Goal: Task Accomplishment & Management: Manage account settings

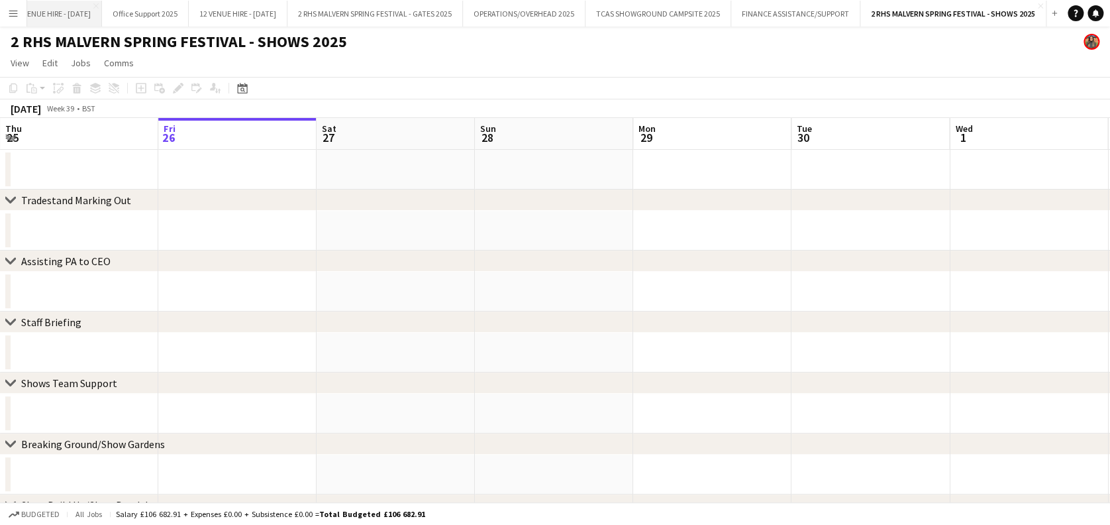
click at [67, 11] on button "10 VENUE HIRE - [DATE] Close" at bounding box center [52, 14] width 99 height 26
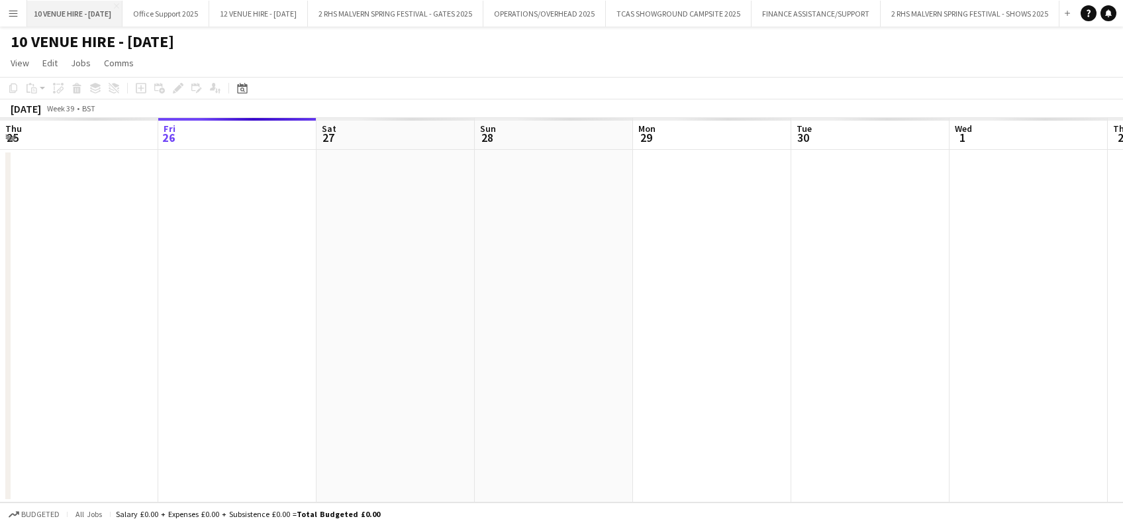
scroll to position [0, 531]
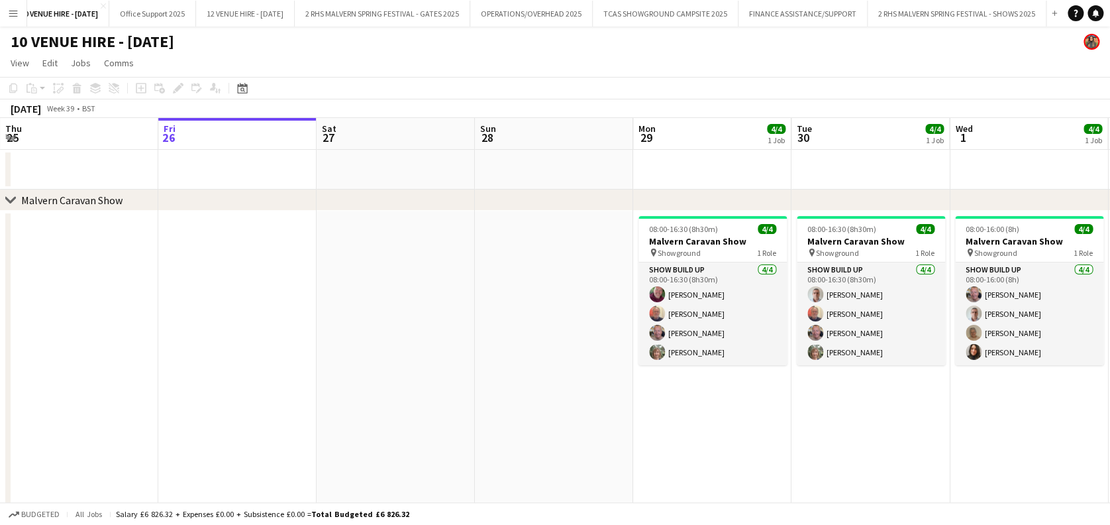
click at [9, 21] on button "Menu" at bounding box center [13, 13] width 26 height 26
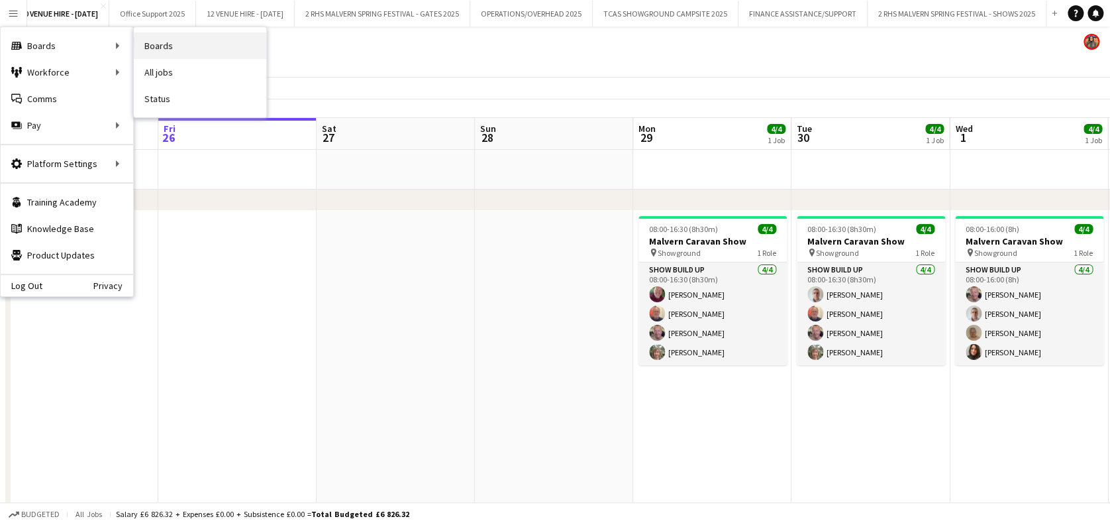
click at [212, 46] on link "Boards" at bounding box center [200, 45] width 132 height 26
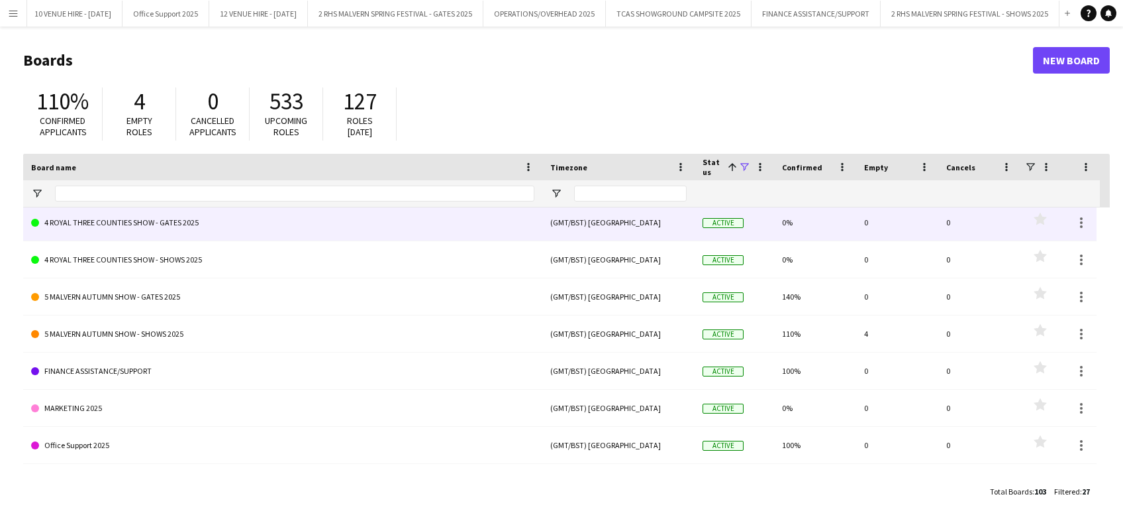
scroll to position [743, 0]
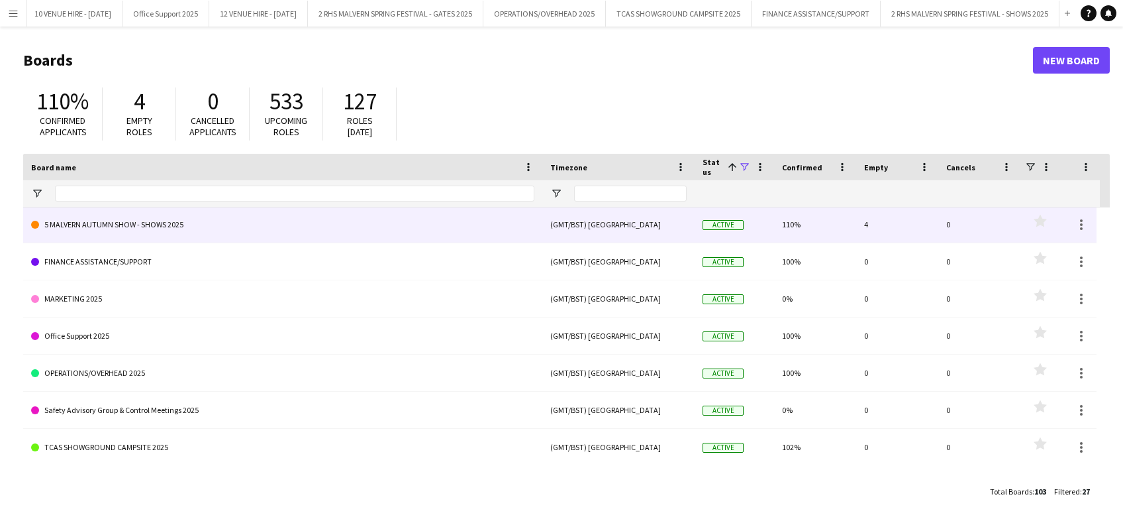
click at [343, 233] on link "5 MALVERN AUTUMN SHOW - SHOWS 2025" at bounding box center [282, 224] width 503 height 37
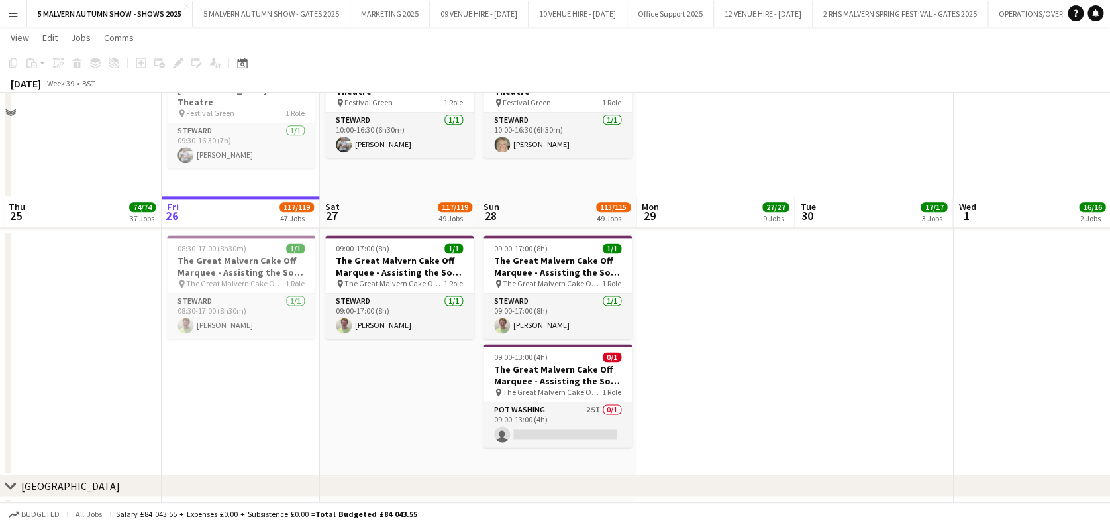
scroll to position [3397, 0]
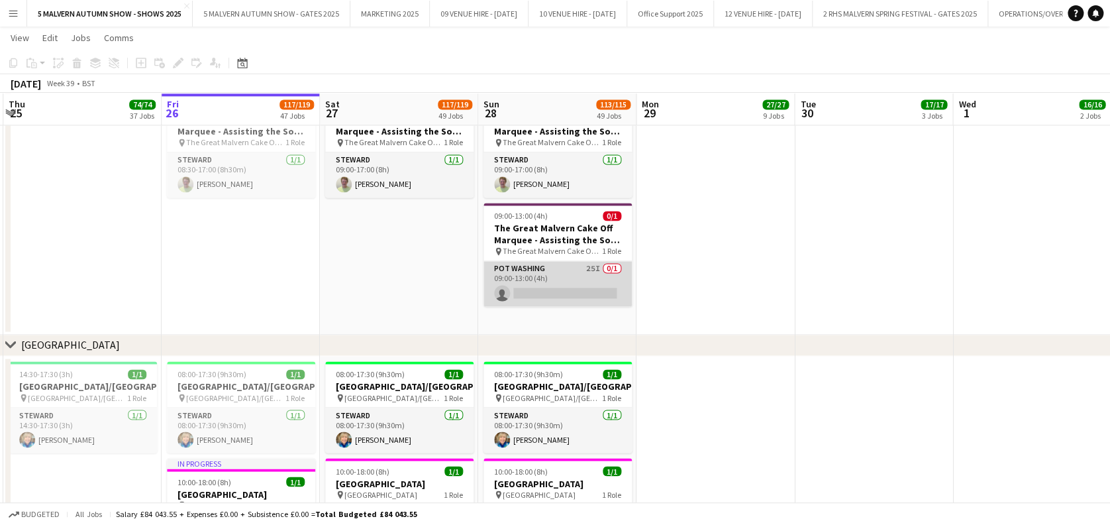
click at [556, 266] on app-card-role "Pot Washing 25I 0/1 09:00-13:00 (4h) single-neutral-actions" at bounding box center [558, 283] width 148 height 45
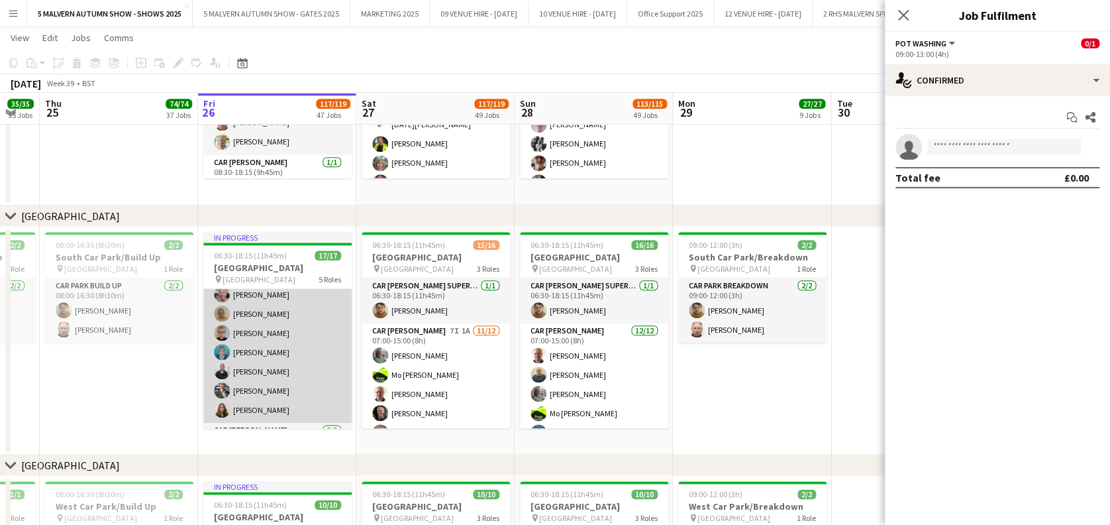
scroll to position [316, 0]
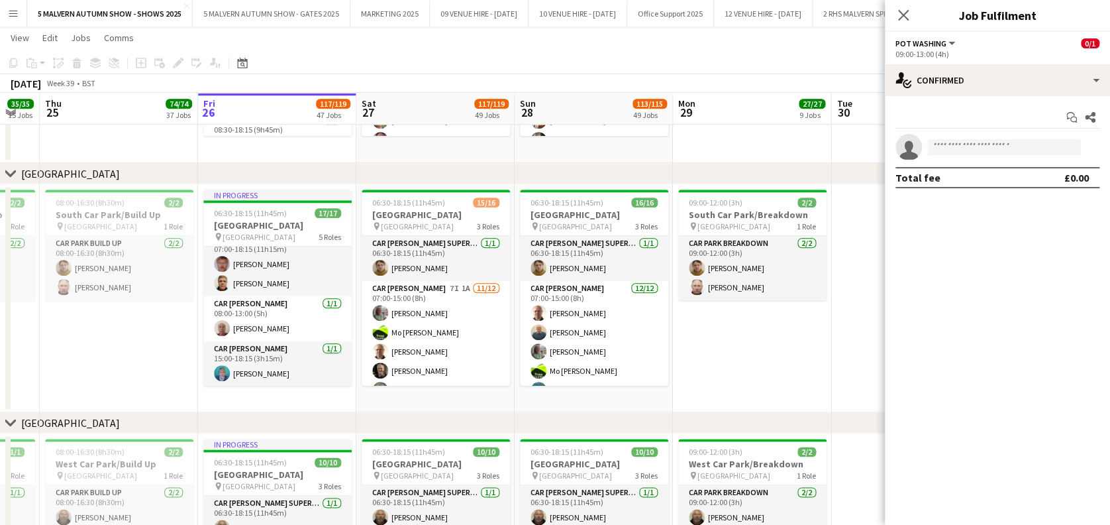
click at [913, 26] on div "Close pop-in" at bounding box center [903, 15] width 37 height 30
click at [908, 17] on icon "Close pop-in" at bounding box center [903, 15] width 13 height 13
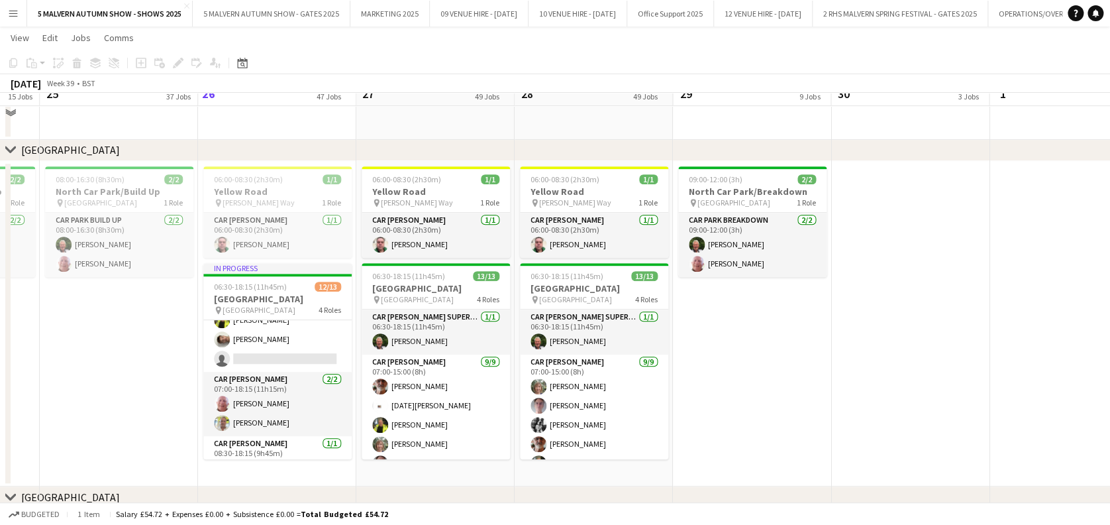
scroll to position [7723, 0]
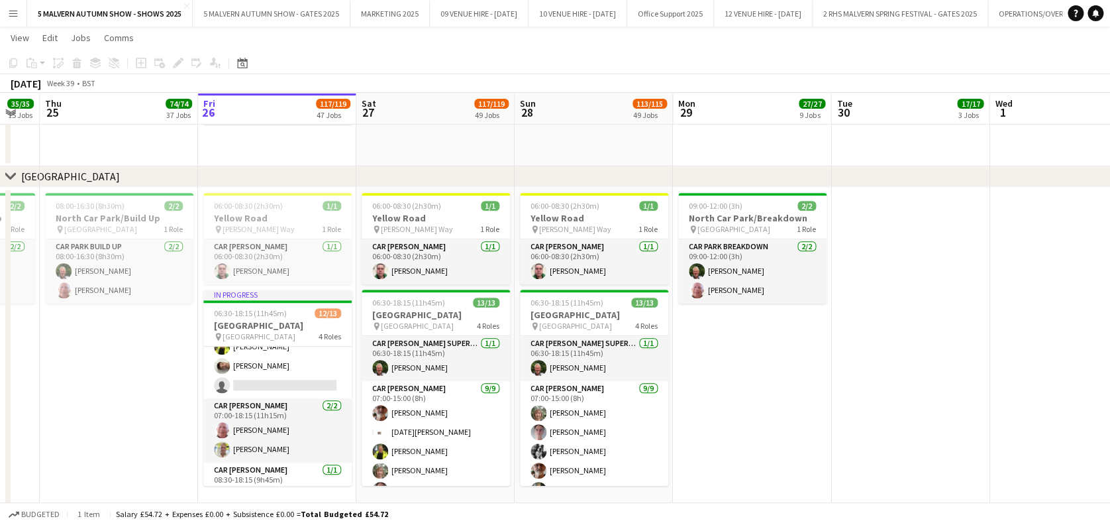
click at [15, 10] on app-icon "Menu" at bounding box center [13, 13] width 11 height 11
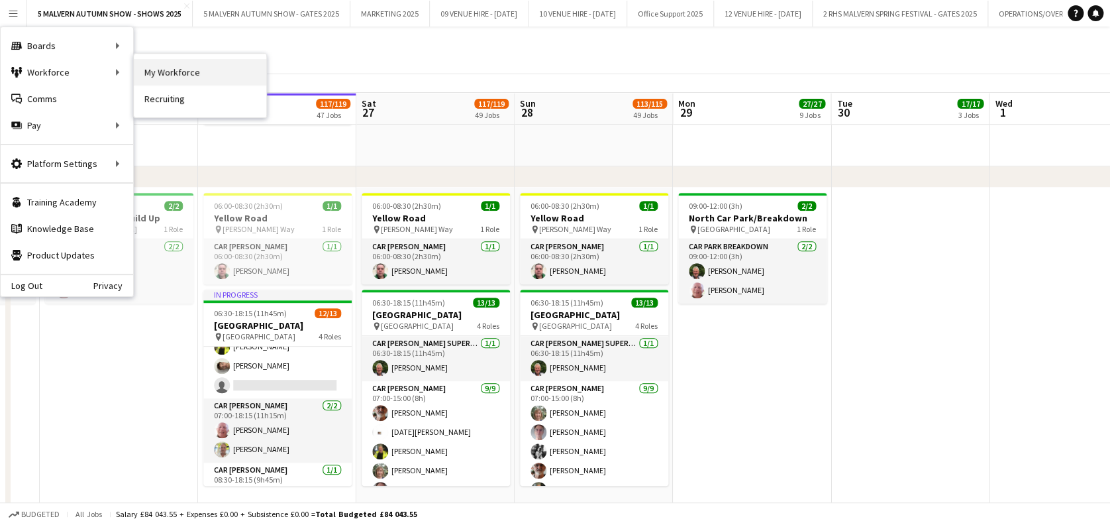
click at [183, 67] on link "My Workforce" at bounding box center [200, 72] width 132 height 26
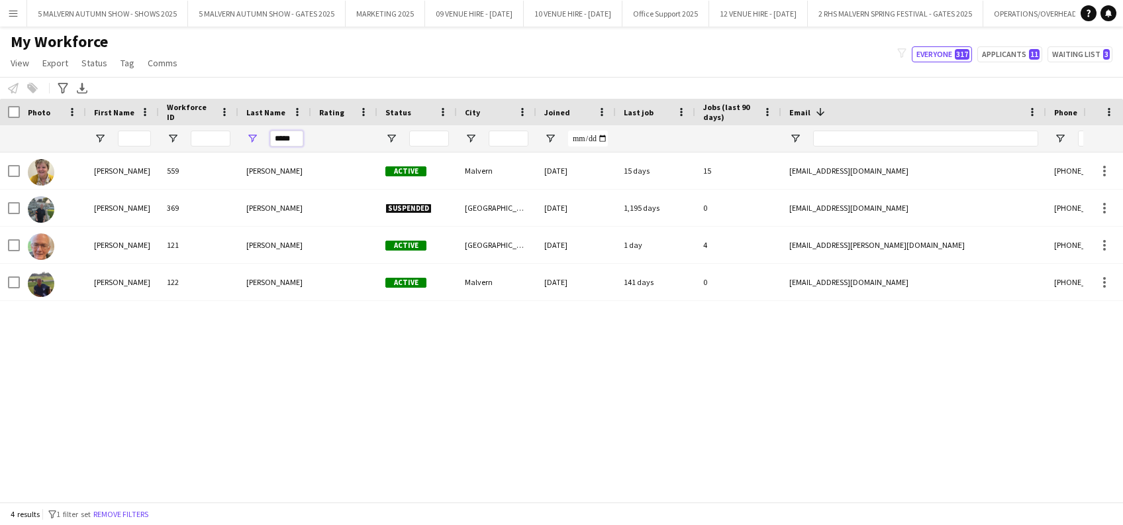
click at [292, 136] on input "*****" at bounding box center [286, 138] width 33 height 16
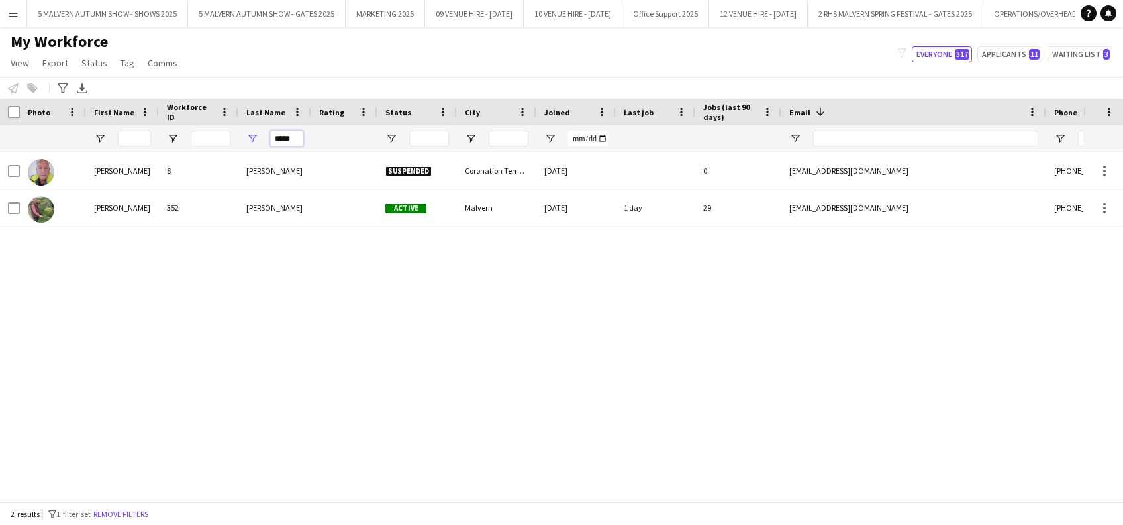
type input "*****"
click at [269, 362] on div "[PERSON_NAME] [STREET_ADDRESS][PERSON_NAME] [DATE] 0 [EMAIL_ADDRESS][DOMAIN_NAM…" at bounding box center [542, 320] width 1084 height 336
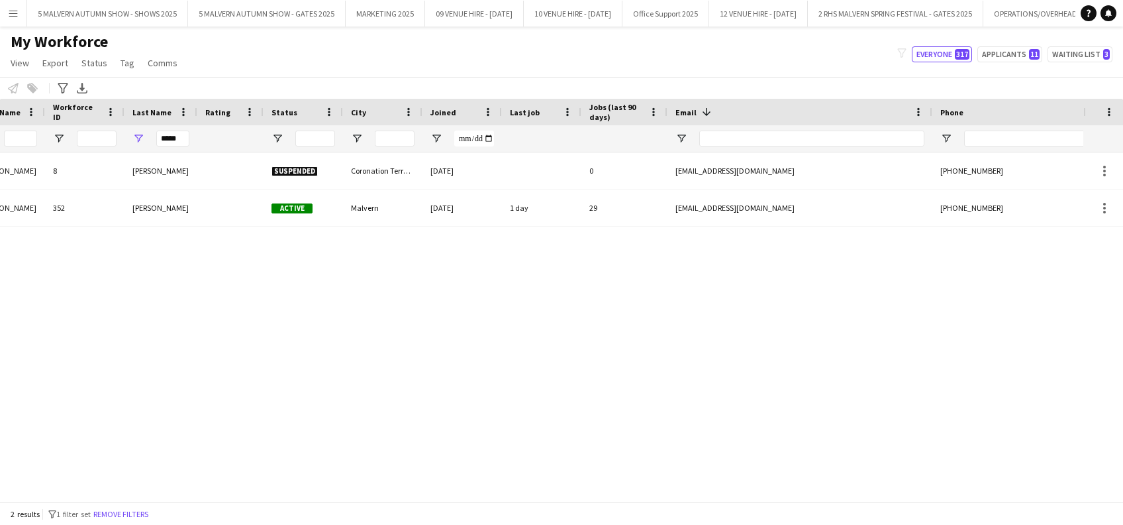
scroll to position [0, 117]
click at [154, 7] on button "5 MALVERN AUTUMN SHOW - SHOWS 2025 Close" at bounding box center [107, 14] width 161 height 26
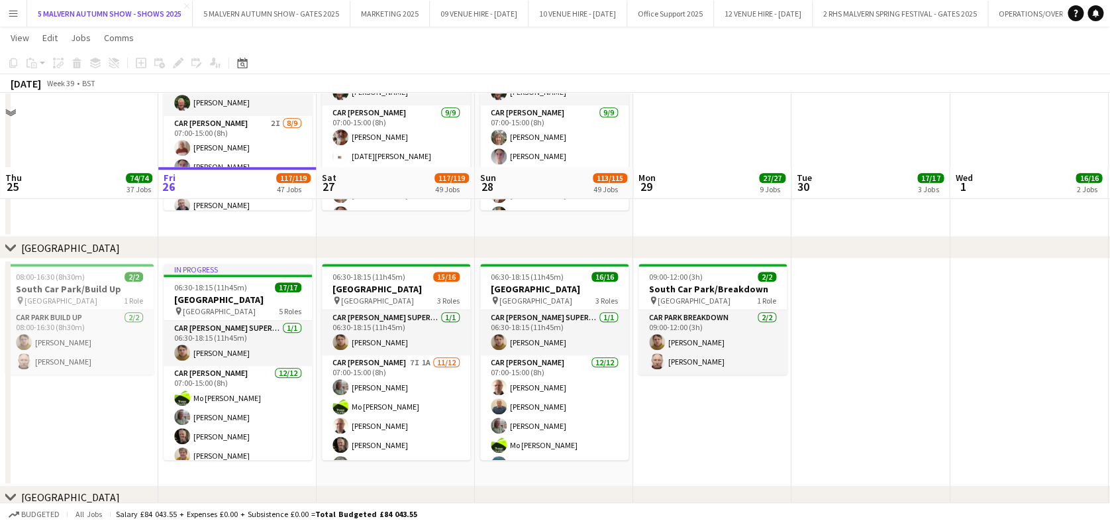
scroll to position [8093, 0]
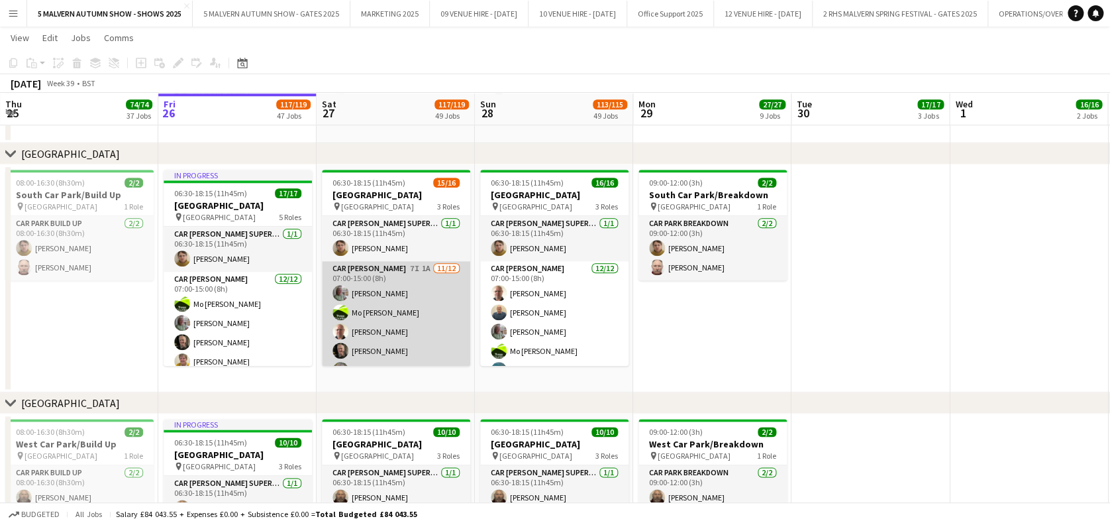
click at [418, 283] on app-card-role "Car [PERSON_NAME] 7I 1A [DATE] 07:00-15:00 (8h) [PERSON_NAME] [PERSON_NAME]-[PE…" at bounding box center [396, 389] width 148 height 256
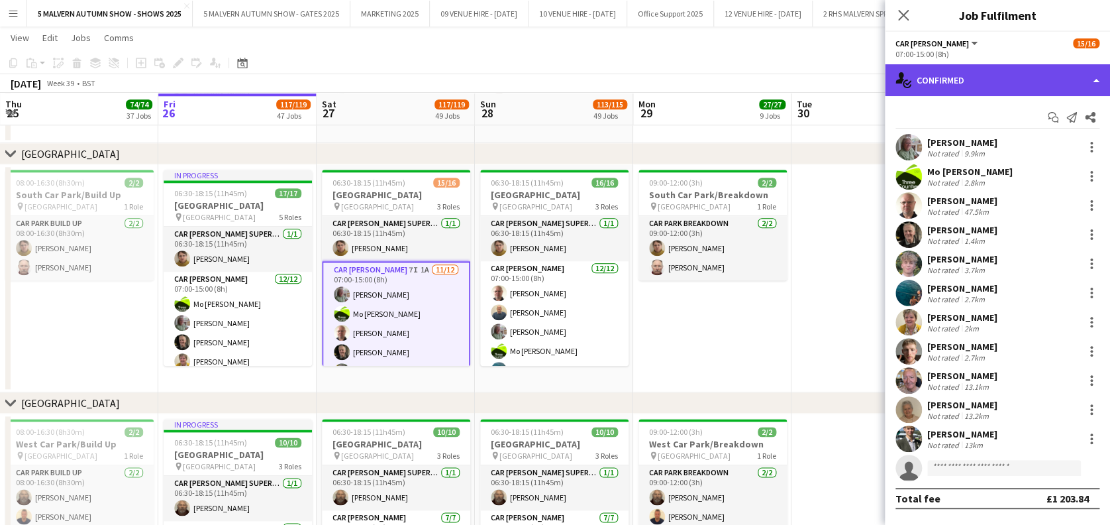
click at [923, 75] on div "single-neutral-actions-check-2 Confirmed" at bounding box center [997, 80] width 225 height 32
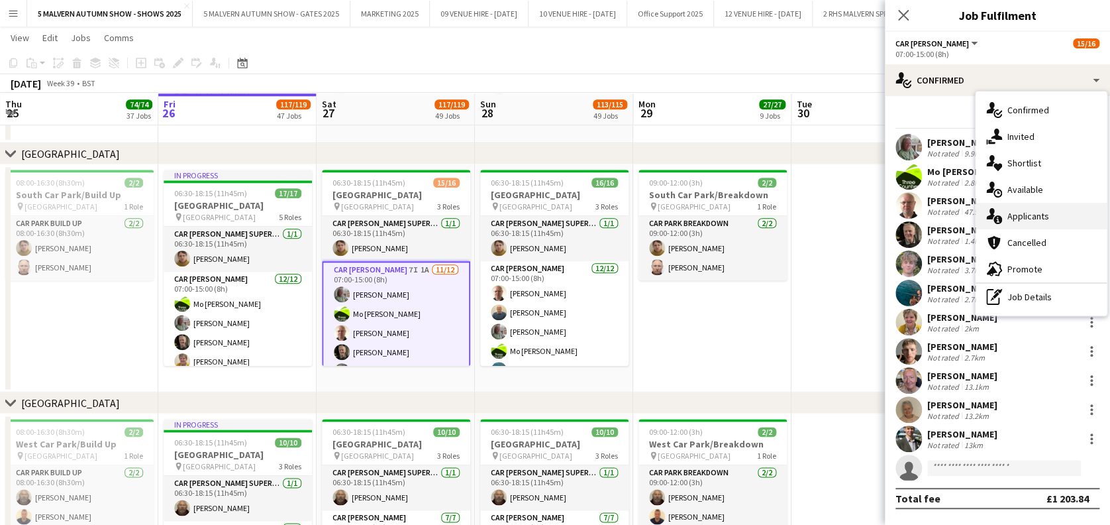
click at [1028, 215] on span "Applicants" at bounding box center [1028, 216] width 42 height 12
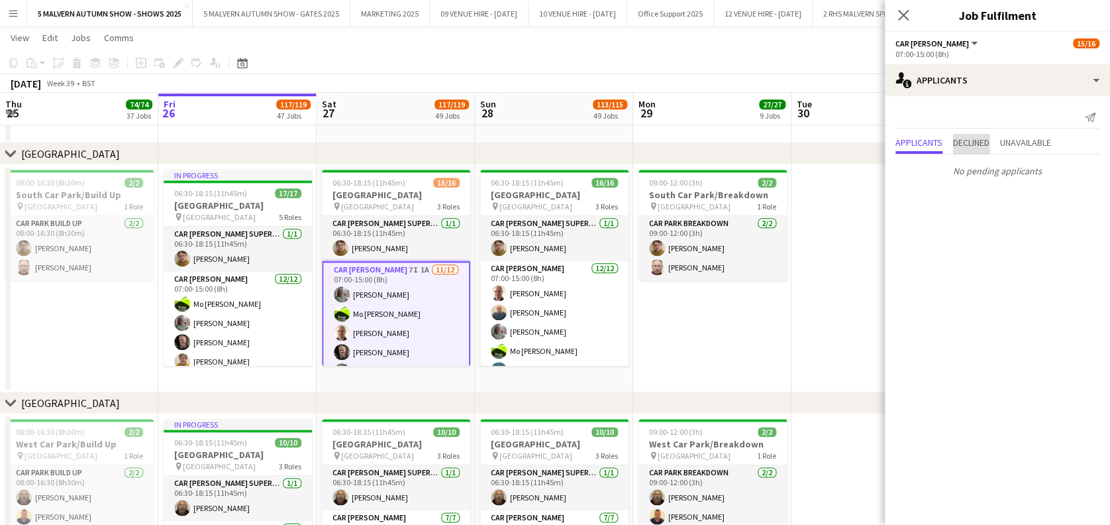
click at [980, 143] on span "Declined" at bounding box center [971, 142] width 36 height 9
click at [1035, 111] on span "Unavailable" at bounding box center [1025, 115] width 51 height 9
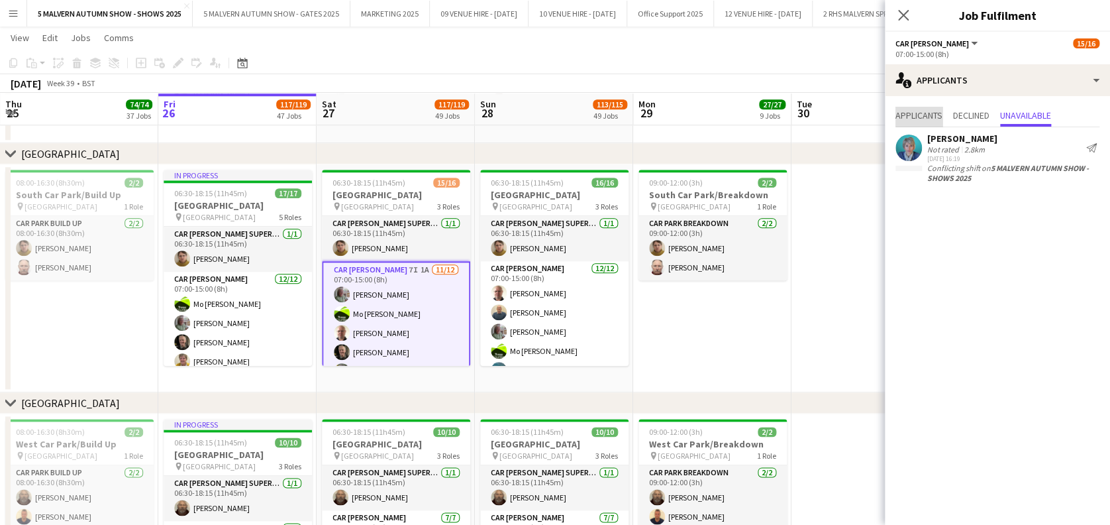
click at [915, 115] on span "Applicants" at bounding box center [918, 115] width 47 height 9
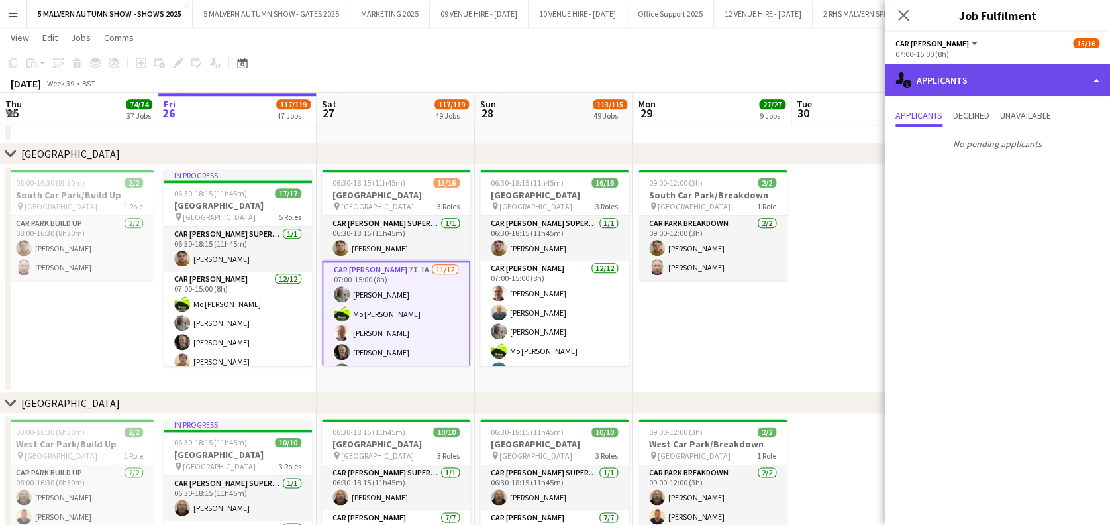
click at [954, 79] on div "single-neutral-actions-information Applicants" at bounding box center [997, 80] width 225 height 32
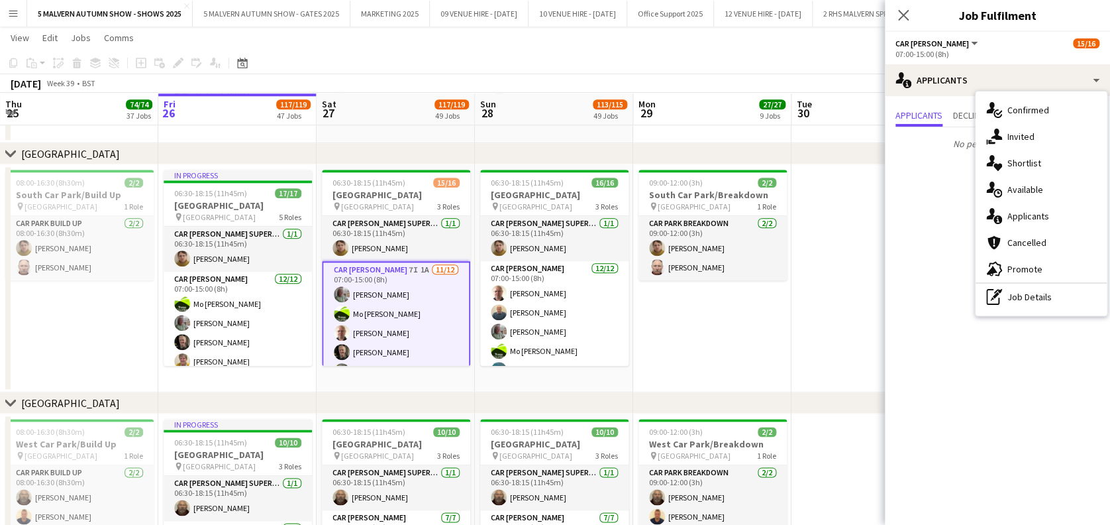
click at [952, 203] on mat-expansion-panel "users2 Applicants Applicants Declined Unavailable No pending applicants" at bounding box center [997, 310] width 225 height 429
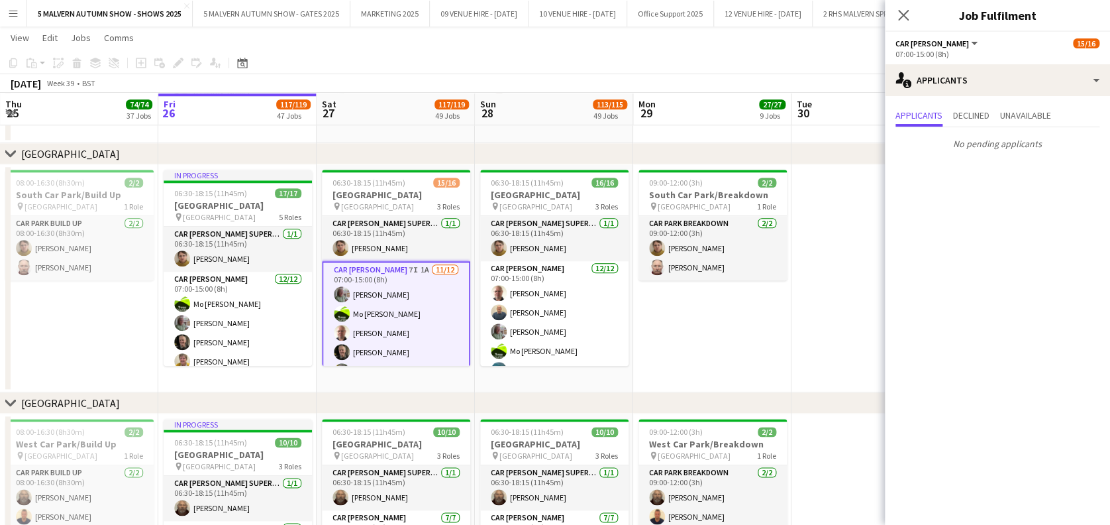
click at [833, 65] on app-toolbar "Copy Paste Paste Ctrl+V Paste with crew Ctrl+Shift+V Paste linked Job [GEOGRAPH…" at bounding box center [555, 63] width 1110 height 23
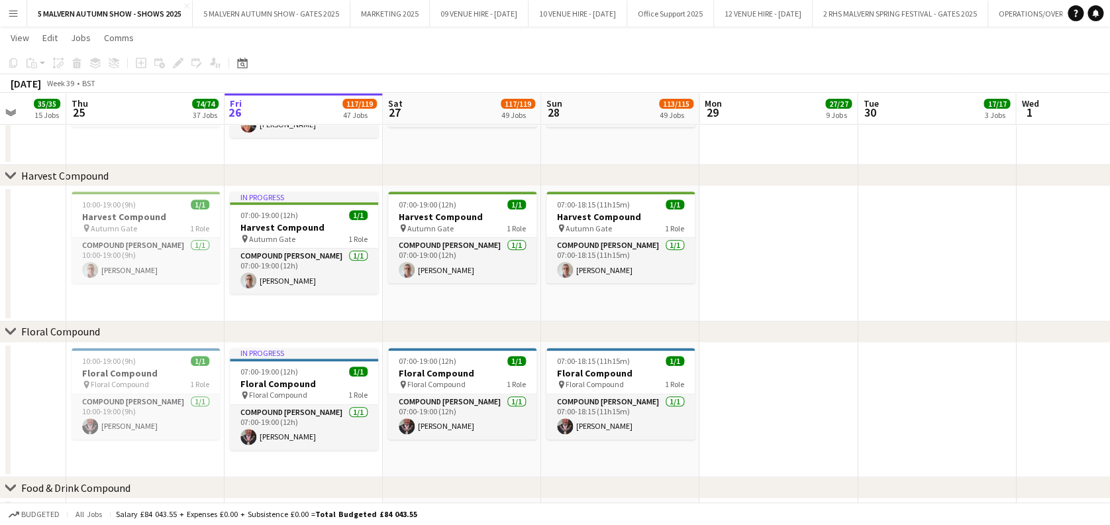
scroll to position [0, 374]
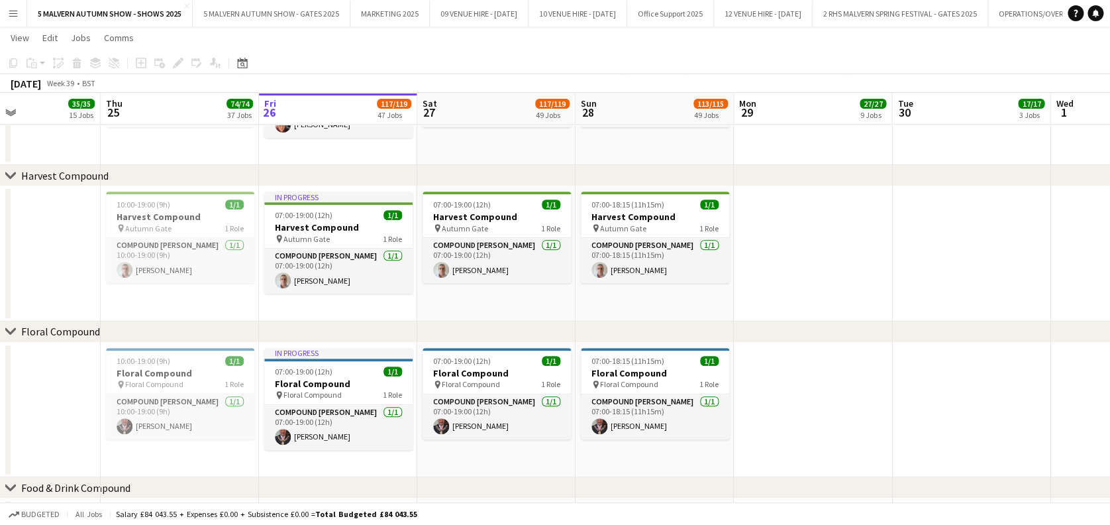
click at [505, 91] on div "[DATE] Week 39 • BST" at bounding box center [555, 83] width 1110 height 19
click at [519, 103] on app-board-header-date "Sat 27 117/119 49 Jobs" at bounding box center [496, 109] width 158 height 32
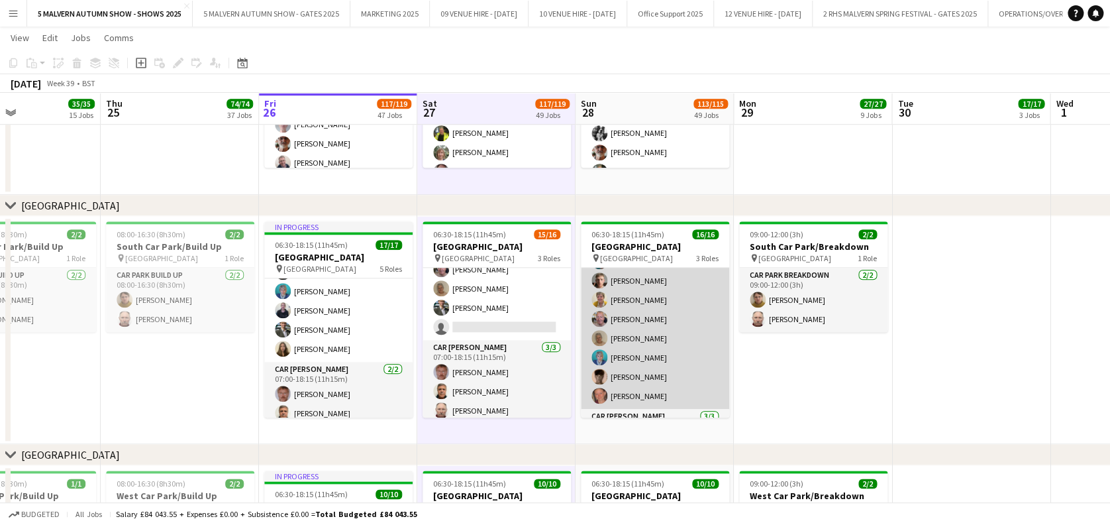
scroll to position [0, 0]
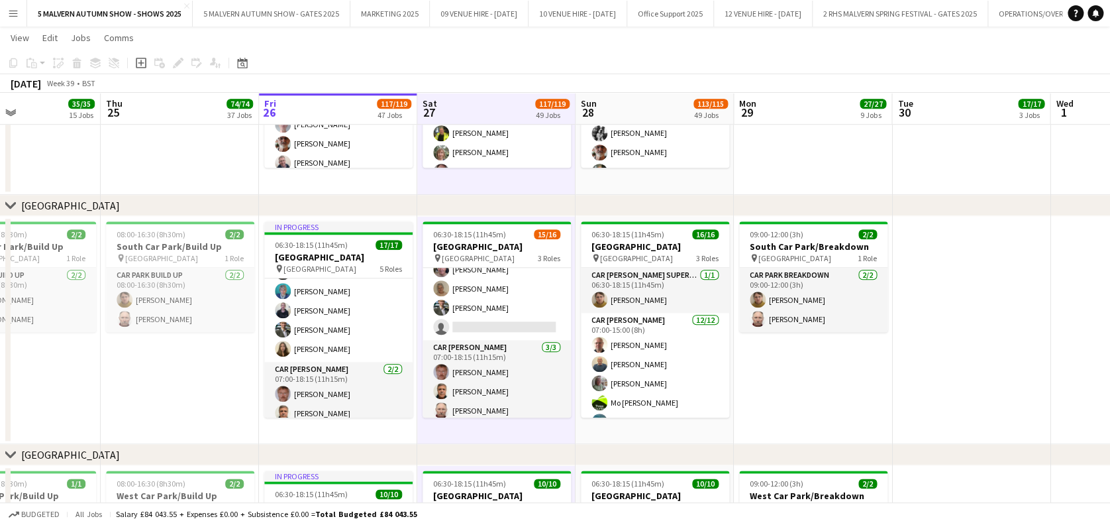
click at [15, 20] on button "Menu" at bounding box center [13, 13] width 26 height 26
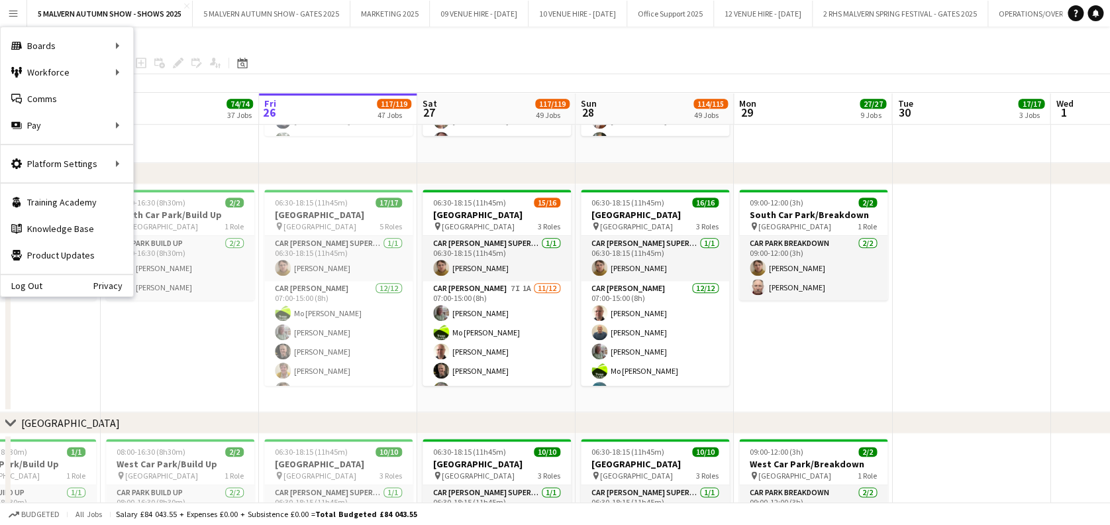
click at [887, 348] on app-date-cell "09:00-12:00 (3h) 2/2 South Car Park/Breakdown pin [GEOGRAPHIC_DATA] 1 Role Car …" at bounding box center [813, 298] width 158 height 228
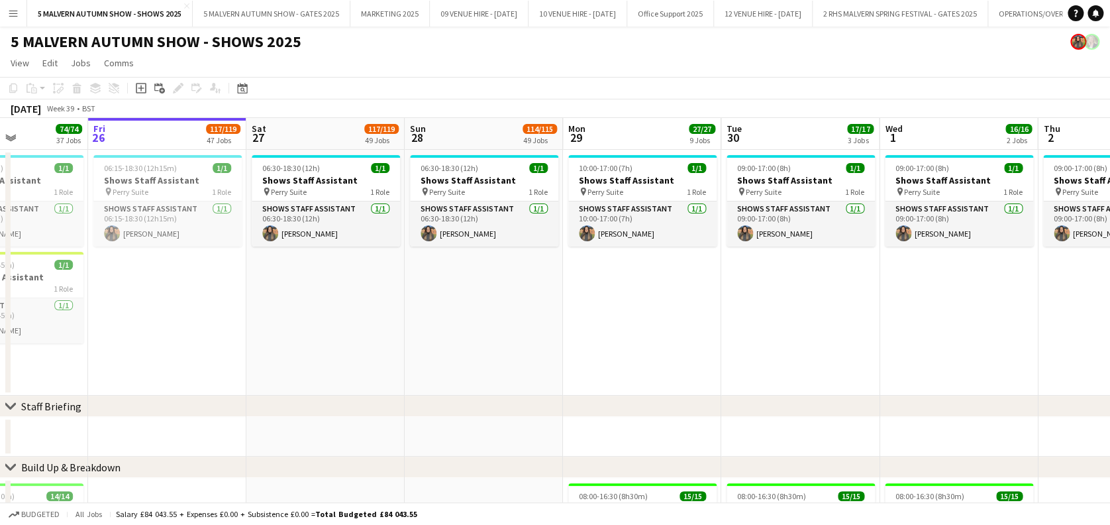
scroll to position [3371, 0]
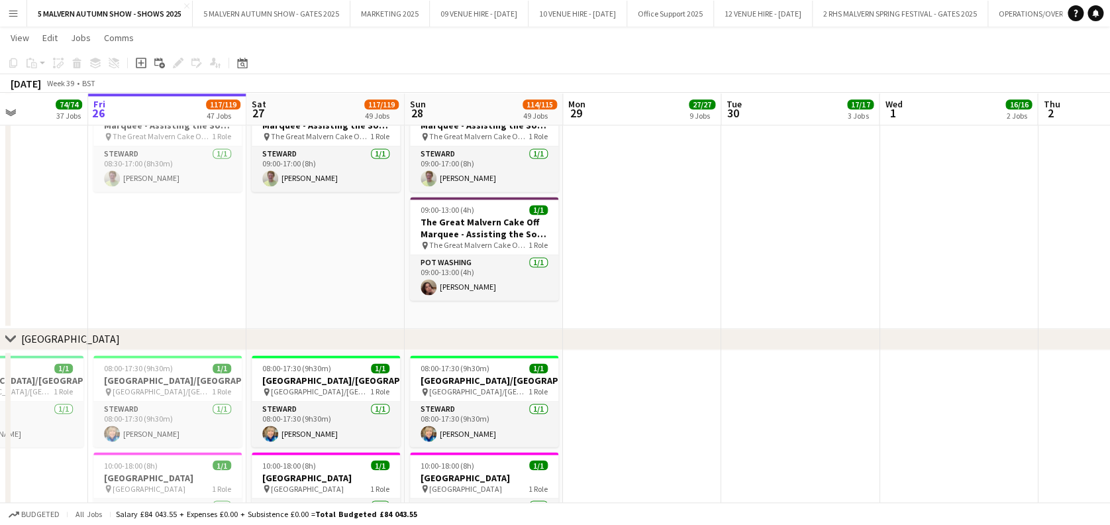
click at [658, 295] on app-date-cell at bounding box center [642, 206] width 158 height 246
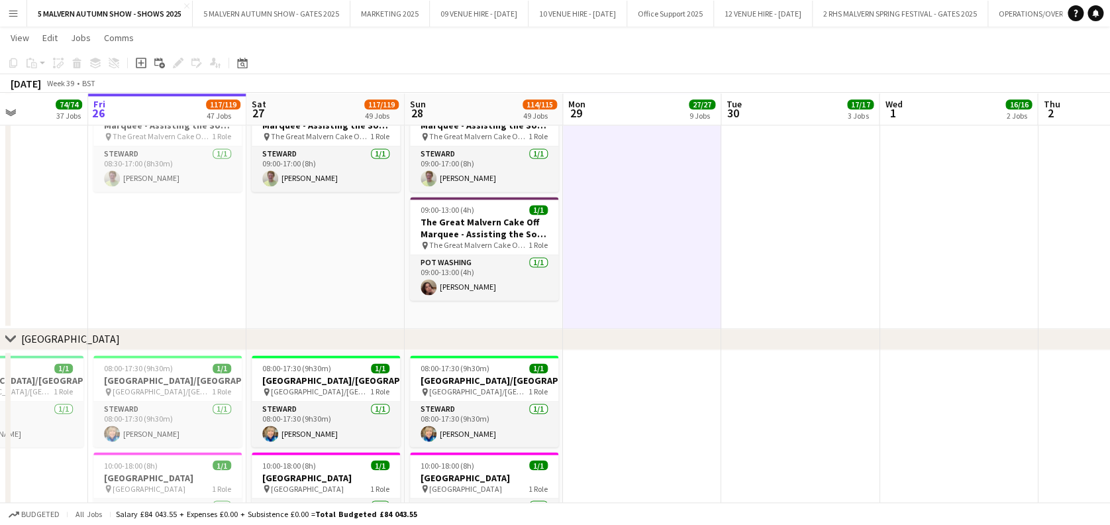
click at [604, 262] on app-date-cell at bounding box center [642, 206] width 158 height 246
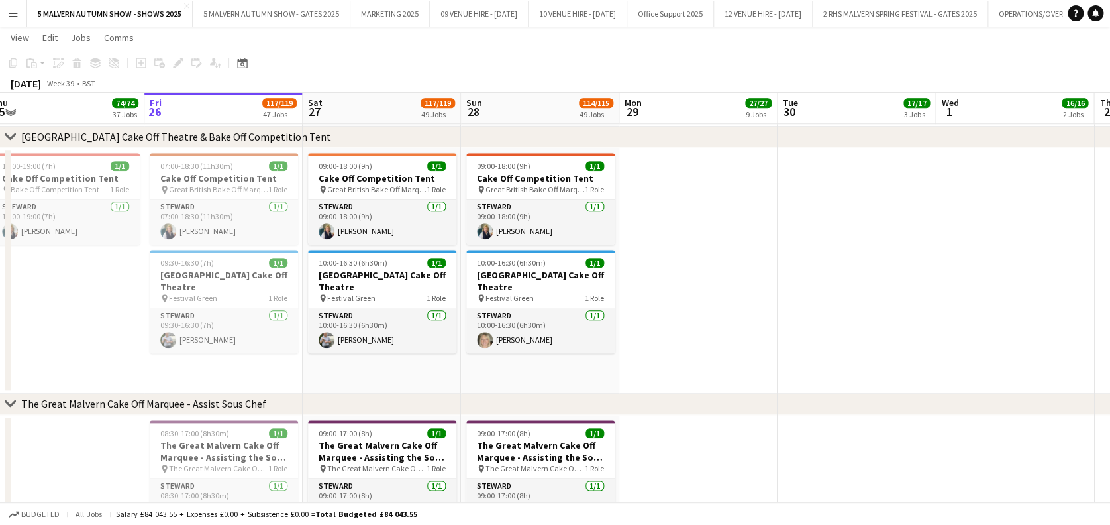
scroll to position [3038, 0]
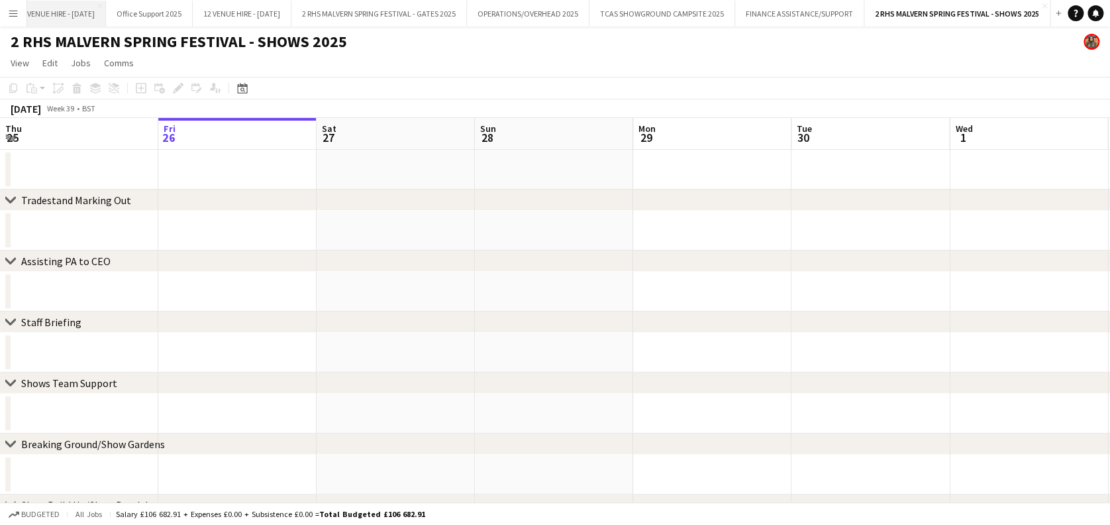
scroll to position [0, 587]
click at [10, 25] on button "Menu" at bounding box center [13, 13] width 26 height 26
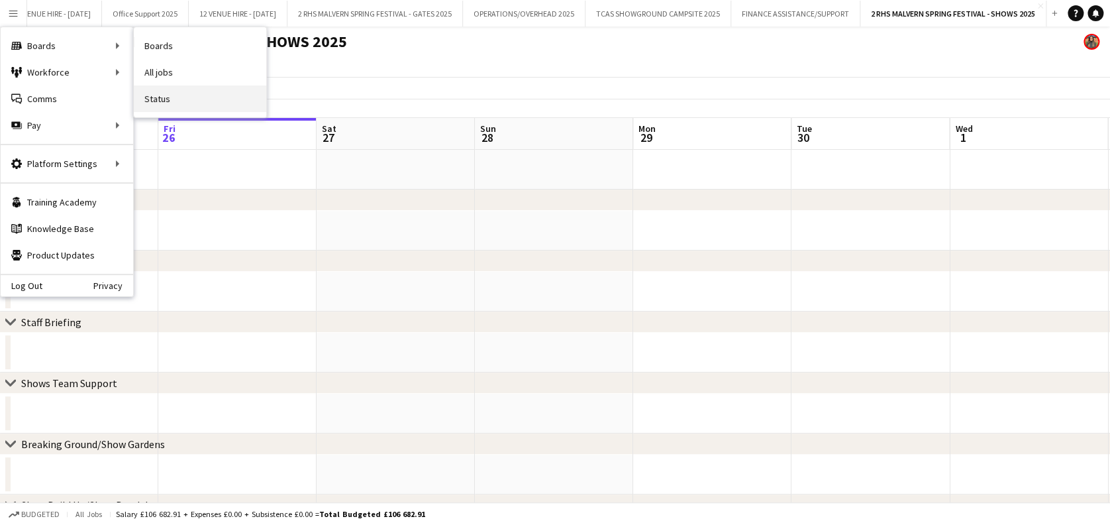
click at [183, 102] on link "Status" at bounding box center [200, 98] width 132 height 26
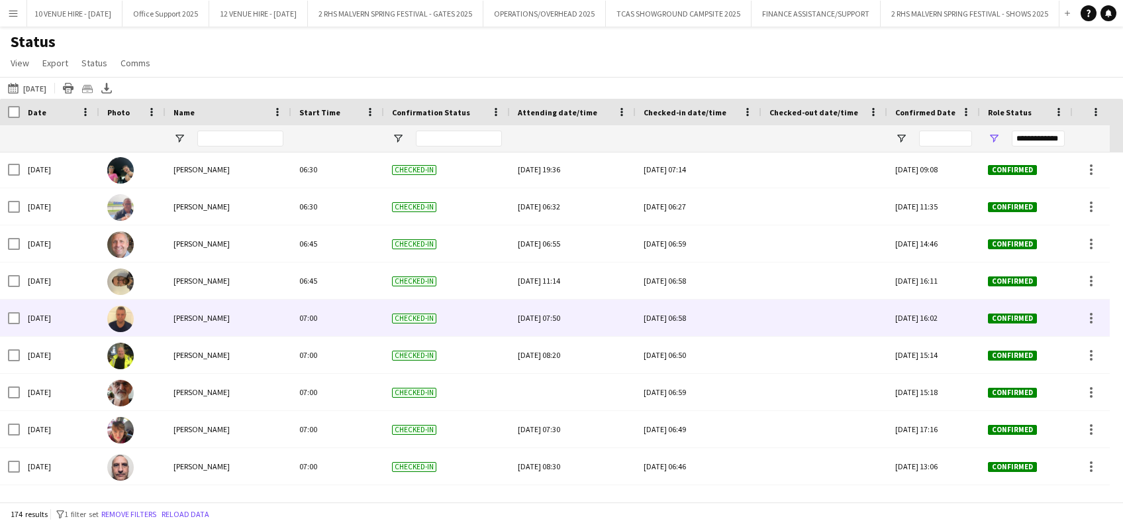
scroll to position [1119, 0]
